Goal: Task Accomplishment & Management: Complete application form

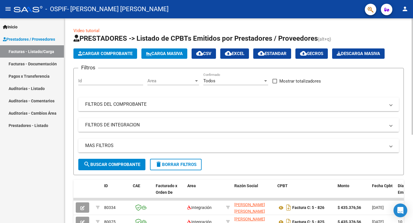
click at [136, 123] on mat-panel-title "FILTROS DE INTEGRACION" at bounding box center [235, 125] width 300 height 6
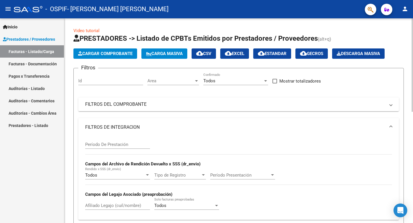
scroll to position [48, 0]
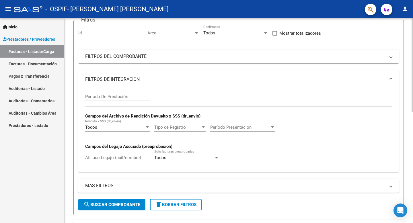
click at [127, 159] on input "Afiliado Legajo (cuil/nombre)" at bounding box center [117, 157] width 65 height 5
type input "guerrero"
click at [115, 203] on span "search Buscar Comprobante" at bounding box center [111, 204] width 57 height 5
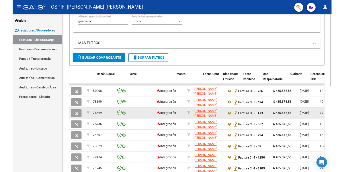
scroll to position [0, 206]
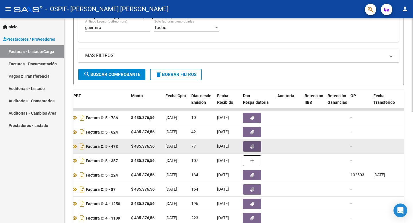
click at [250, 147] on icon "button" at bounding box center [252, 146] width 4 height 4
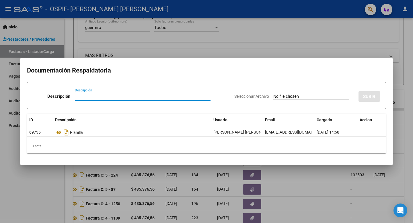
click at [282, 175] on div at bounding box center [206, 111] width 413 height 223
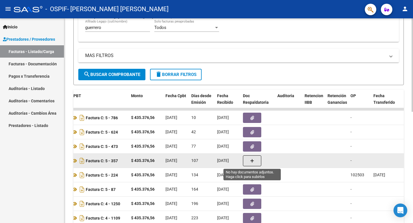
click at [249, 161] on button "button" at bounding box center [252, 160] width 18 height 11
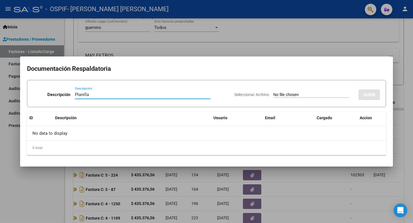
type input "Planilla"
click at [294, 94] on input "Seleccionar Archivo" at bounding box center [311, 94] width 76 height 5
type input "C:\fakepath\Guerrero Dante Uriel June 2025.pdf"
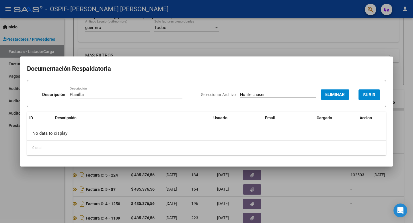
click at [369, 95] on span "SUBIR" at bounding box center [369, 94] width 12 height 5
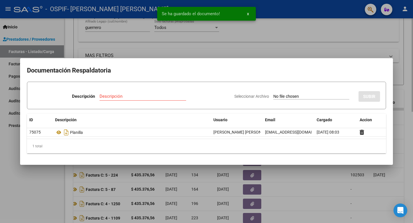
click at [282, 42] on div at bounding box center [206, 111] width 413 height 223
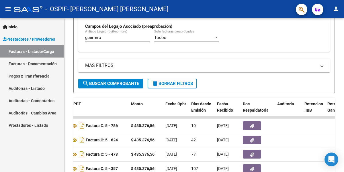
scroll to position [188, 0]
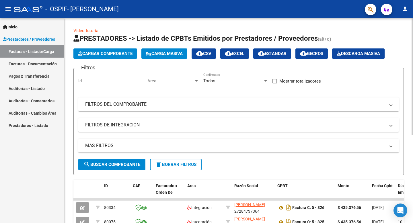
click at [130, 124] on mat-panel-title "FILTROS DE INTEGRACION" at bounding box center [235, 125] width 300 height 6
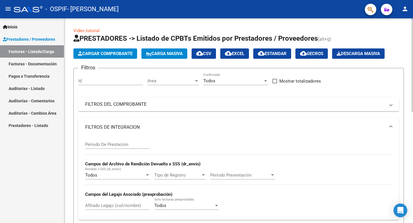
scroll to position [9, 0]
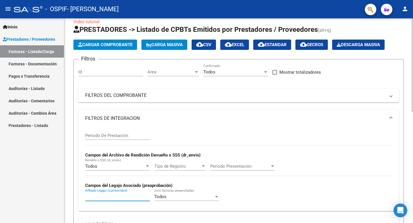
click at [125, 172] on input "Afiliado Legajo (cuil/nombre)" at bounding box center [117, 196] width 65 height 5
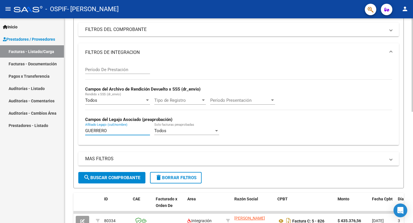
scroll to position [81, 0]
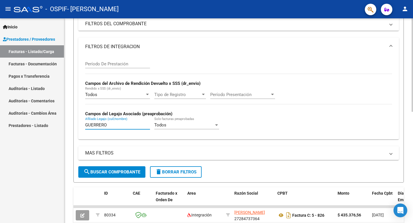
type input "GUERRERO"
click at [126, 172] on span "search Buscar Comprobante" at bounding box center [111, 171] width 57 height 5
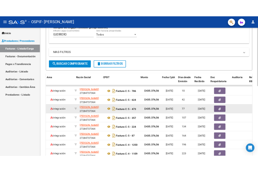
scroll to position [0, 170]
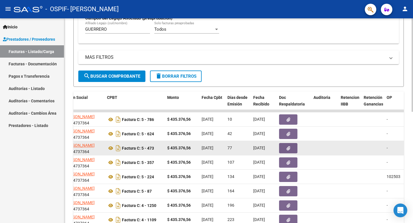
click at [258, 149] on button "button" at bounding box center [288, 148] width 18 height 10
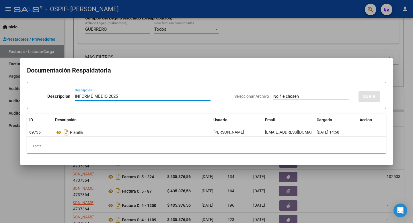
type input "INFORME MEDIO 2025"
click at [258, 96] on input "Seleccionar Archivo" at bounding box center [311, 96] width 76 height 5
type input "C:\fakepath\GUERRERO INFORME MEDIO 2025.pdf"
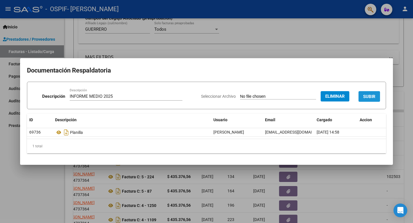
click at [258, 93] on button "SUBIR" at bounding box center [368, 96] width 21 height 11
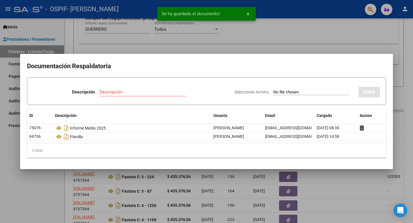
click at [258, 40] on div at bounding box center [206, 111] width 413 height 223
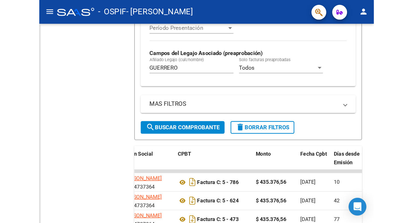
scroll to position [176, 0]
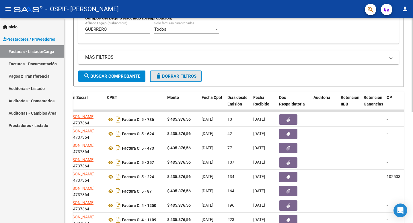
click at [169, 75] on span "delete Borrar Filtros" at bounding box center [175, 76] width 41 height 5
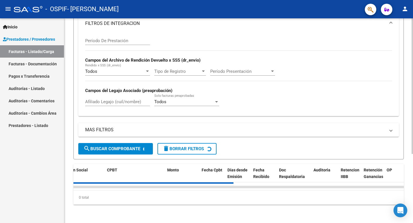
scroll to position [111, 0]
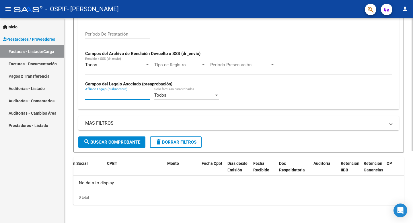
click at [121, 95] on input "Afiliado Legajo (cuil/nombre)" at bounding box center [117, 95] width 65 height 5
type input "YBARRA"
click at [127, 143] on span "search Buscar Comprobante" at bounding box center [111, 142] width 57 height 5
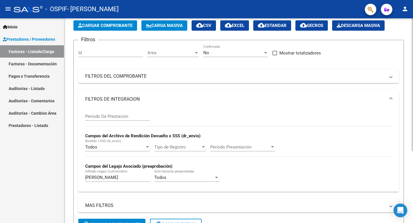
scroll to position [29, 0]
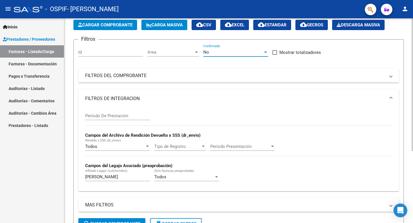
click at [235, 51] on div "No" at bounding box center [233, 52] width 60 height 5
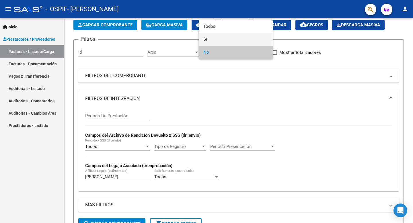
click at [232, 41] on span "Si" at bounding box center [235, 39] width 65 height 13
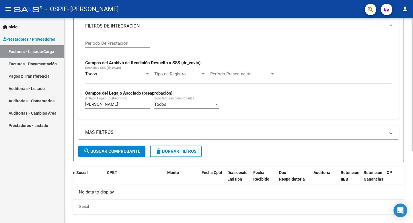
click at [140, 147] on button "search Buscar Comprobante" at bounding box center [111, 151] width 67 height 11
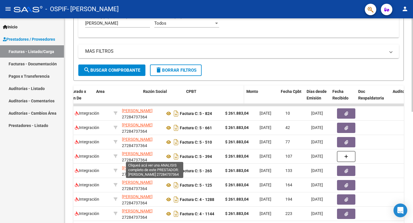
scroll to position [0, 142]
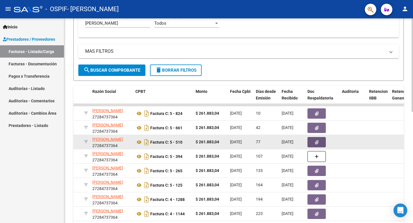
click at [258, 141] on button "button" at bounding box center [316, 142] width 18 height 10
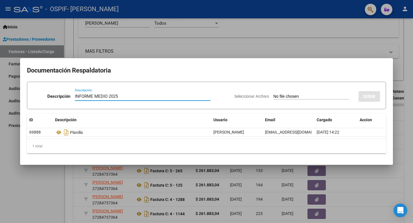
type input "INFORME MEDIO 2025"
click at [258, 96] on input "Seleccionar Archivo" at bounding box center [311, 96] width 76 height 5
type input "C:\fakepath\YBARRA YESICA INFORME MEDIO 2025.pdf"
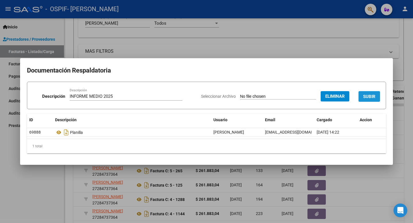
click at [258, 93] on button "SUBIR" at bounding box center [368, 96] width 21 height 11
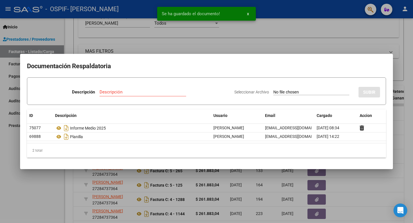
click at [258, 33] on div at bounding box center [206, 111] width 413 height 223
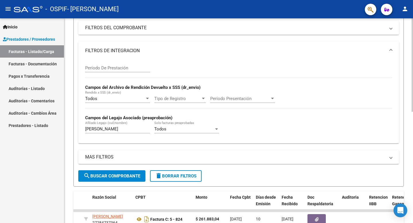
scroll to position [0, 0]
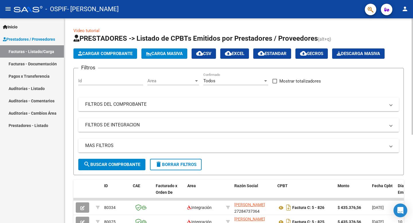
click at [119, 127] on mat-panel-title "FILTROS DE INTEGRACION" at bounding box center [235, 125] width 300 height 6
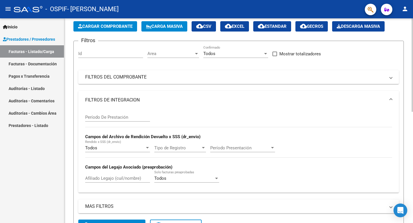
scroll to position [32, 0]
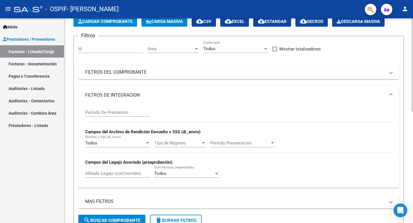
click at [126, 172] on input "Afiliado Legajo (cuil/nombre)" at bounding box center [117, 173] width 65 height 5
type input "[PERSON_NAME]"
click at [122, 172] on span "search Buscar Comprobante" at bounding box center [111, 220] width 57 height 5
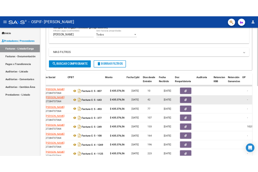
scroll to position [0, 176]
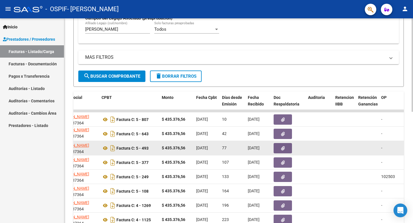
click at [258, 150] on div at bounding box center [288, 148] width 30 height 10
click at [258, 148] on icon "button" at bounding box center [283, 148] width 4 height 4
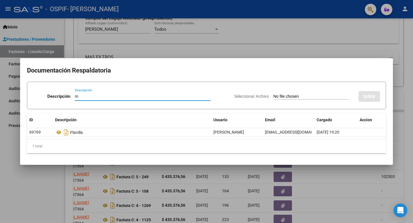
type input "i"
type input "INFORME MEDIO 2025"
click at [258, 94] on app-file-uploader "Seleccionar Archivo" at bounding box center [293, 96] width 119 height 5
click at [258, 97] on input "Seleccionar Archivo" at bounding box center [311, 96] width 76 height 5
type input "C:\fakepath\[PERSON_NAME]-INFORME MEDIO 2025.pdf"
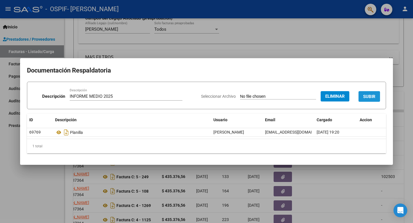
click at [258, 96] on span "SUBIR" at bounding box center [369, 96] width 12 height 5
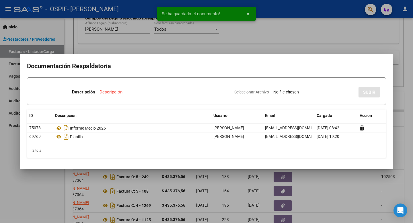
click at [258, 33] on div at bounding box center [206, 111] width 413 height 223
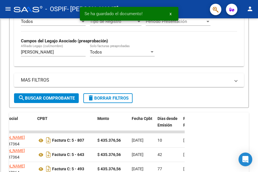
scroll to position [207, 0]
